Goal: Information Seeking & Learning: Learn about a topic

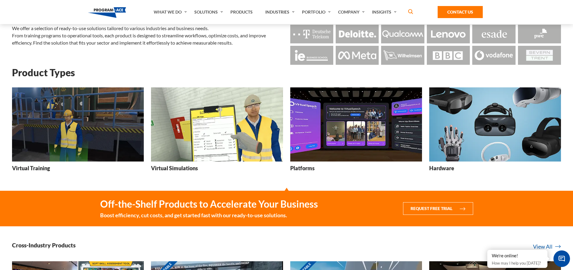
scroll to position [50, 0]
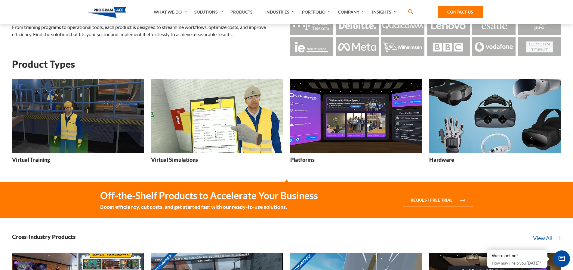
click at [209, 134] on img at bounding box center [217, 116] width 132 height 74
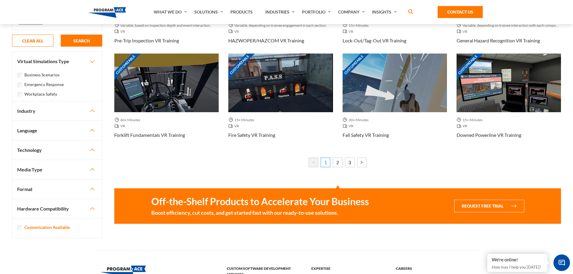
scroll to position [401, 0]
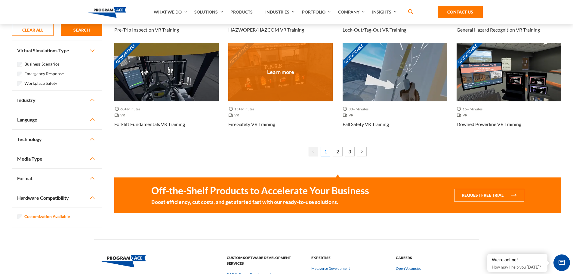
click at [287, 73] on div "Customizable" at bounding box center [280, 72] width 104 height 59
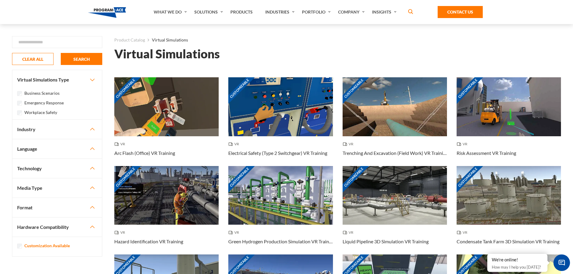
scroll to position [401, 0]
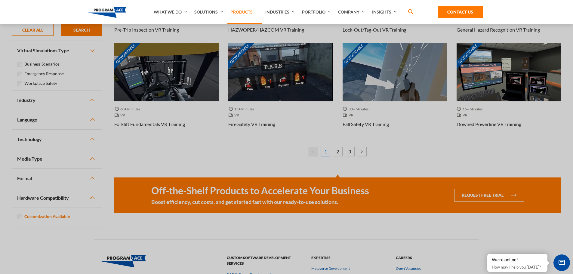
click at [250, 11] on link "Products" at bounding box center [244, 12] width 35 height 24
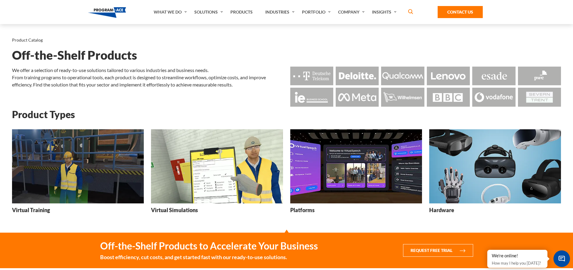
click at [136, 55] on h1 "Off-the-Shelf Products" at bounding box center [286, 55] width 549 height 11
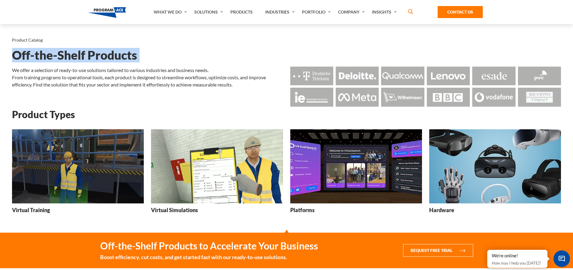
click at [136, 55] on h1 "Off-the-Shelf Products" at bounding box center [286, 55] width 549 height 11
click at [172, 53] on h1 "Off-the-Shelf Products" at bounding box center [286, 55] width 549 height 11
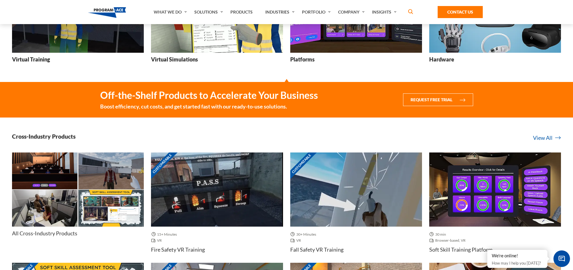
scroll to position [175, 0]
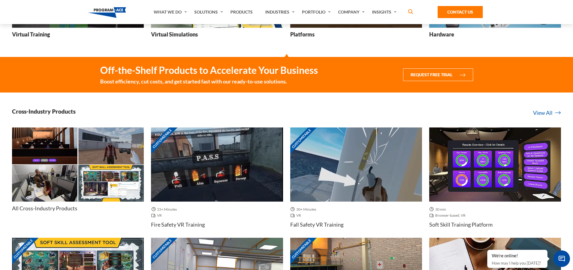
click at [116, 164] on img at bounding box center [111, 145] width 65 height 37
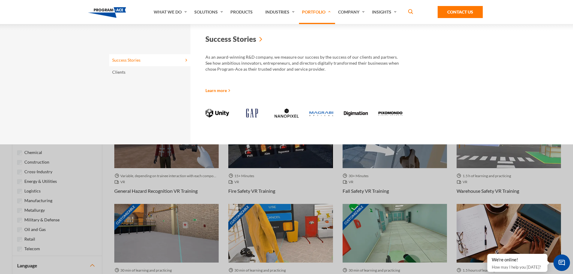
click at [326, 15] on link "Portfolio" at bounding box center [317, 12] width 36 height 24
